Goal: Task Accomplishment & Management: Manage account settings

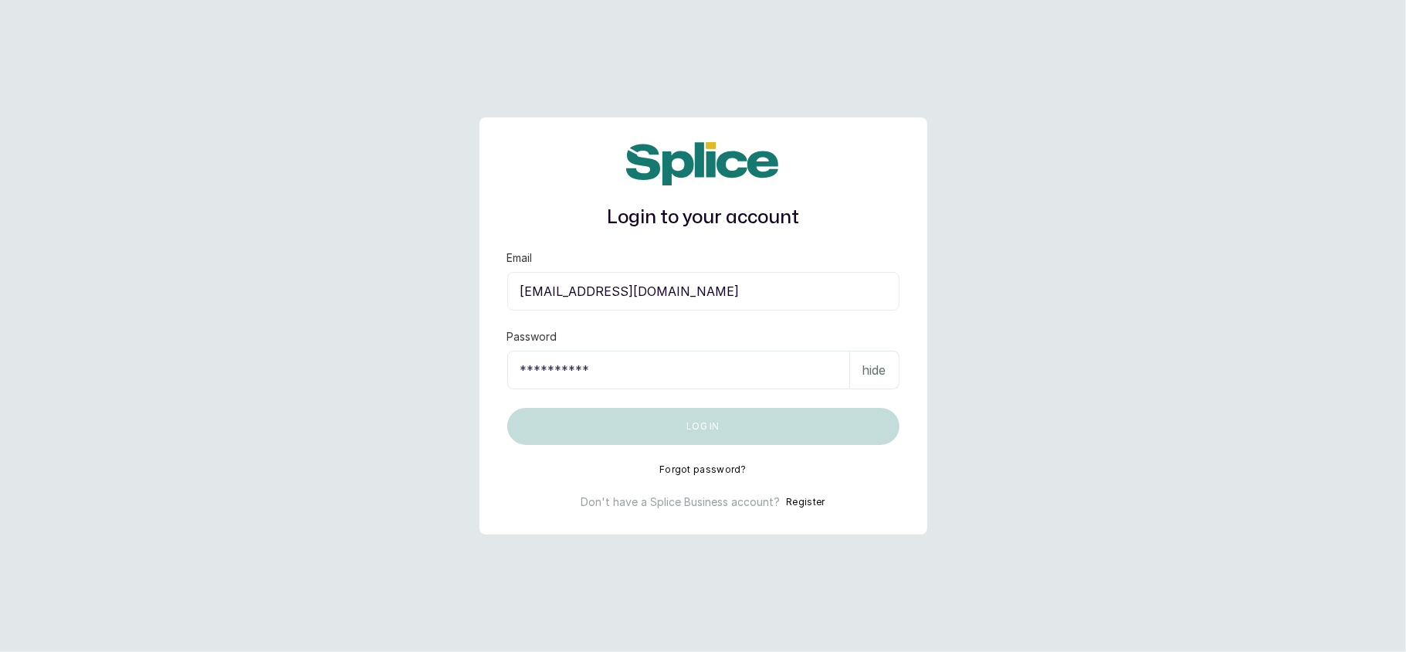
click at [753, 371] on input "Password" at bounding box center [678, 369] width 343 height 39
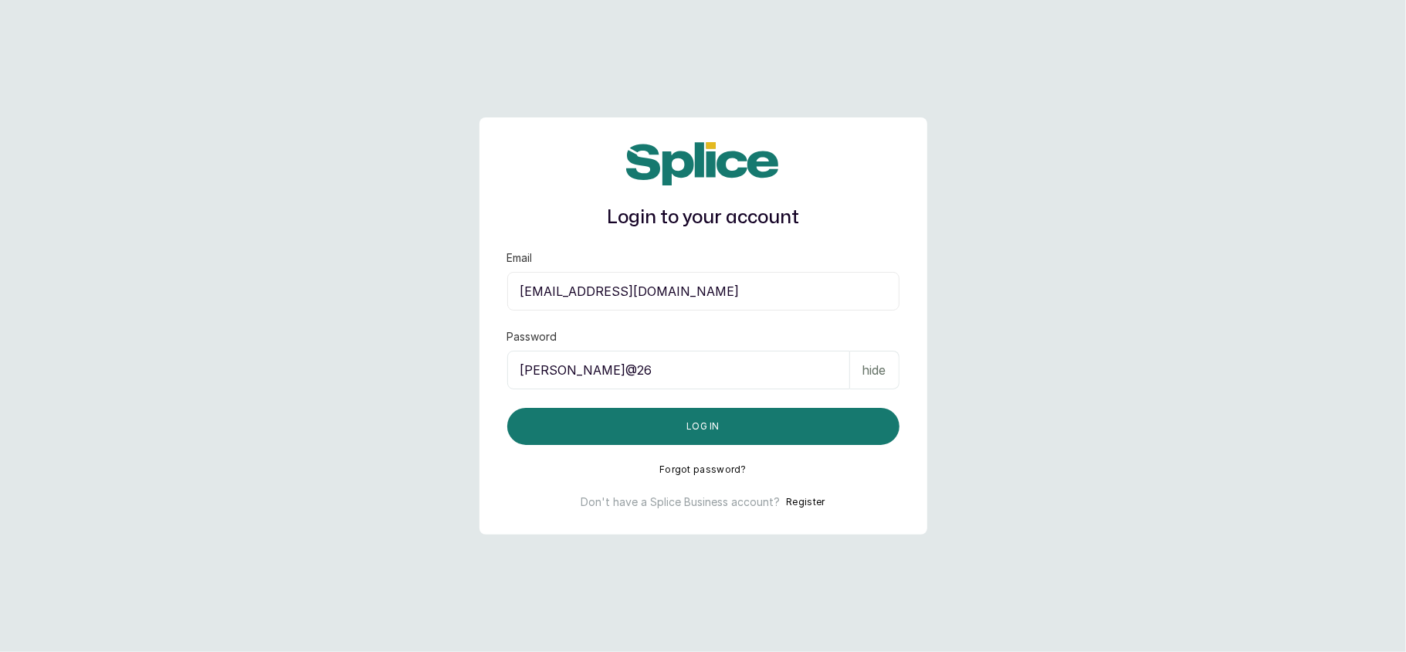
type input "Adenike@26"
click at [507, 408] on button "Log in" at bounding box center [703, 426] width 392 height 37
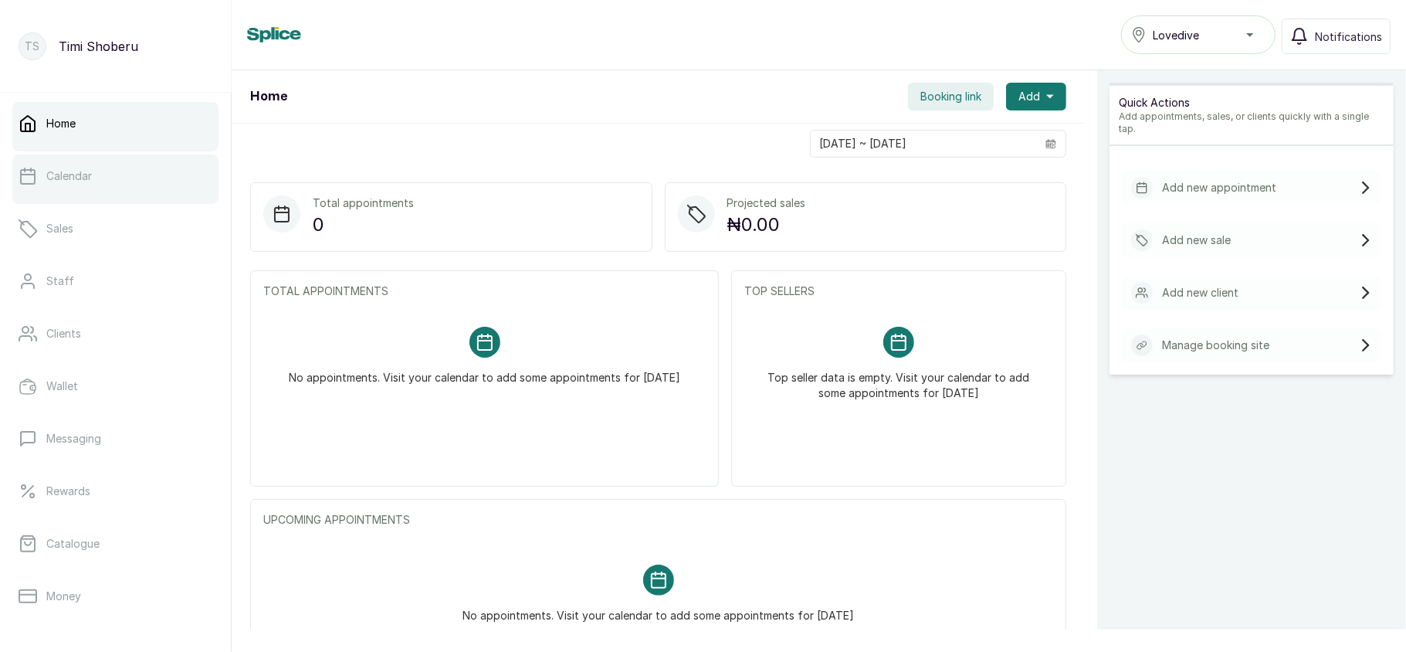
click at [69, 176] on p "Calendar" at bounding box center [69, 175] width 46 height 15
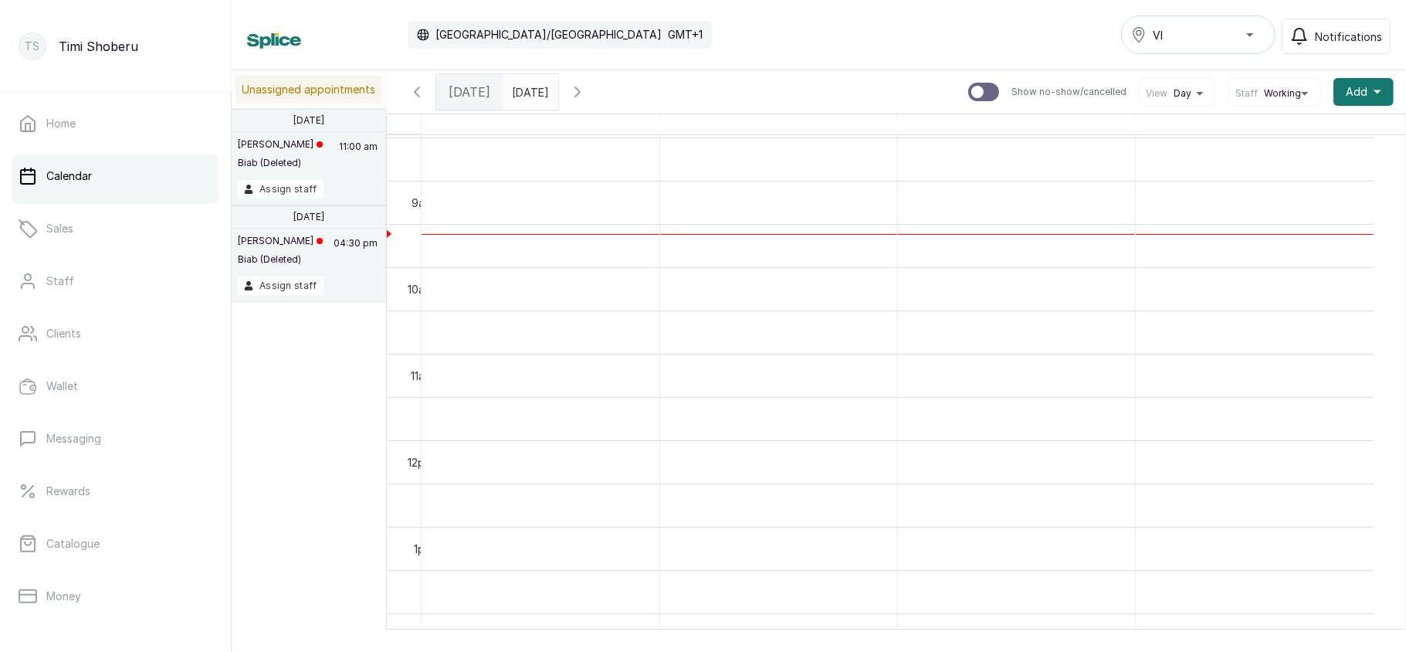
scroll to position [726, 0]
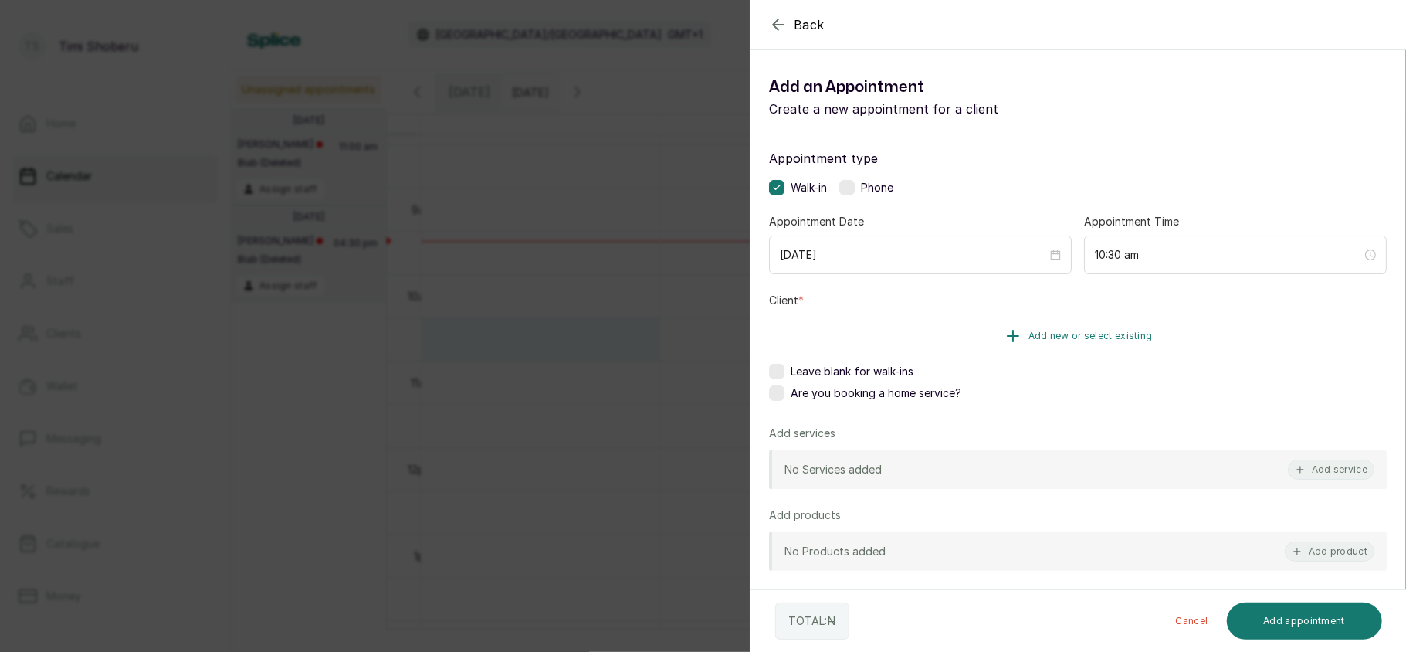
click at [1051, 334] on span "Add new or select existing" at bounding box center [1090, 336] width 124 height 12
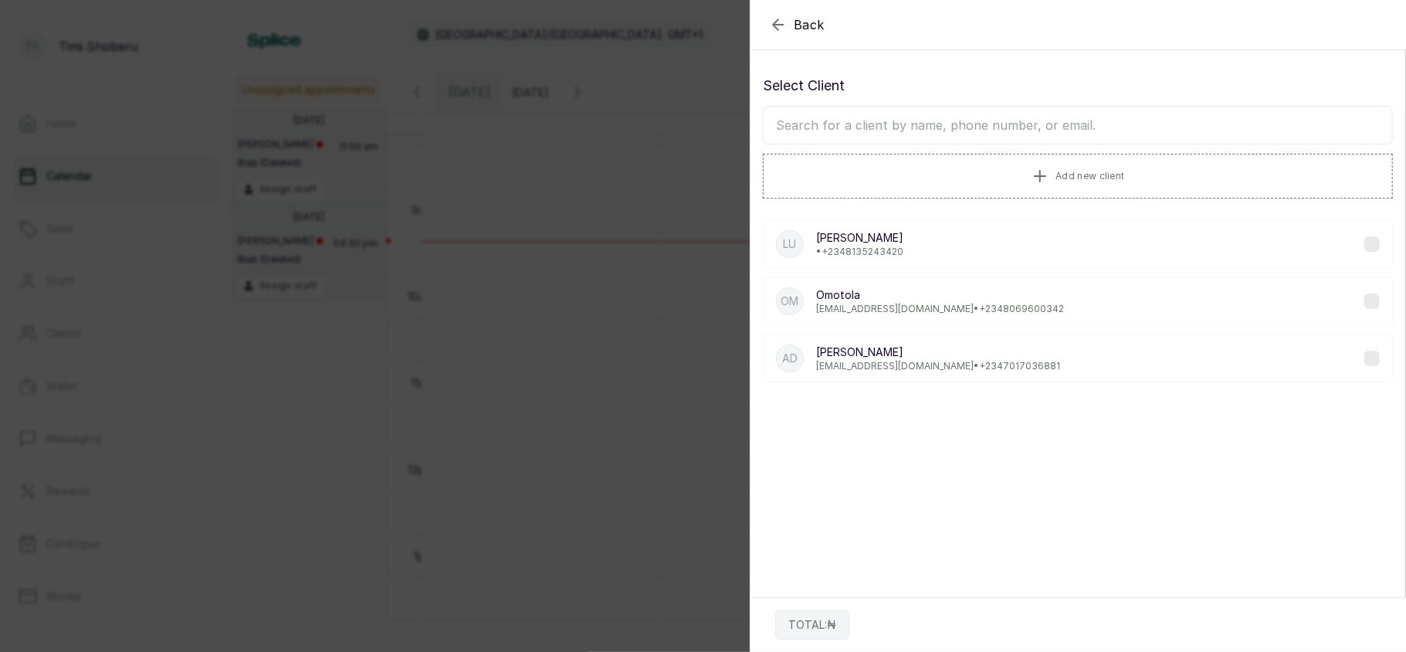
click at [915, 303] on p "Omotola" at bounding box center [940, 294] width 248 height 15
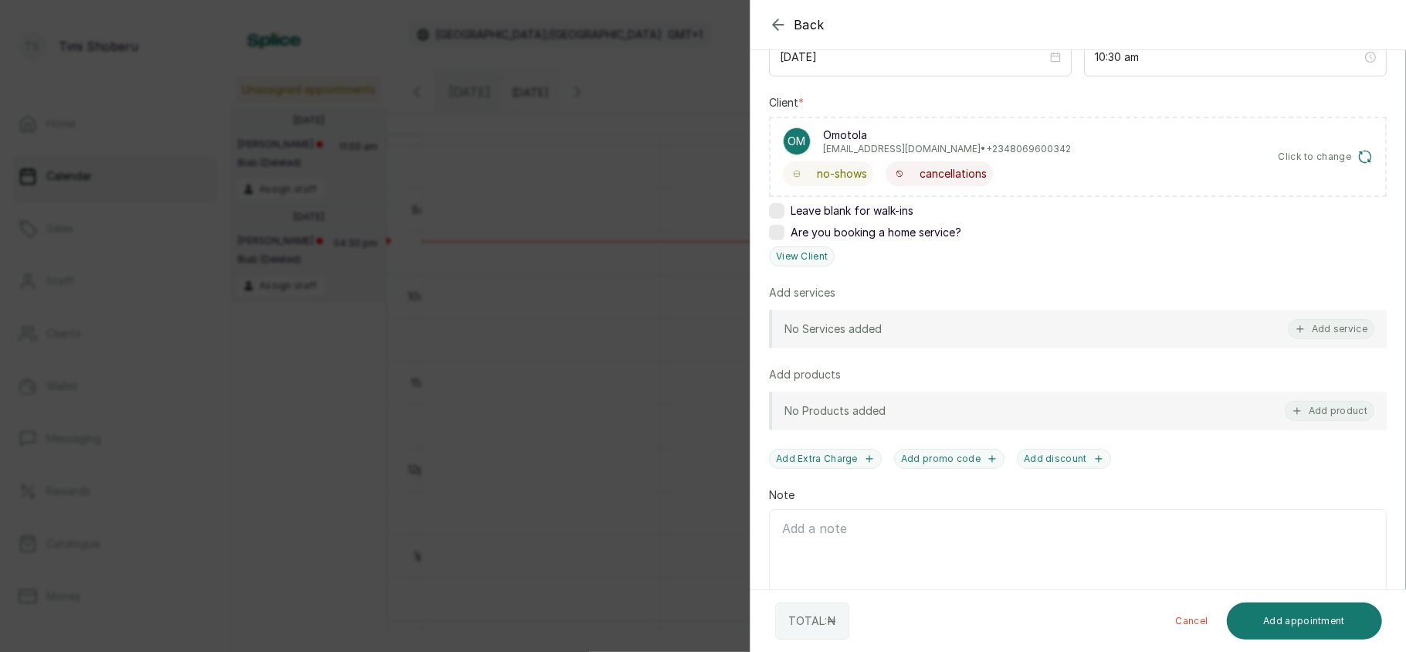
scroll to position [202, 0]
click at [1317, 330] on button "Add service" at bounding box center [1331, 324] width 86 height 20
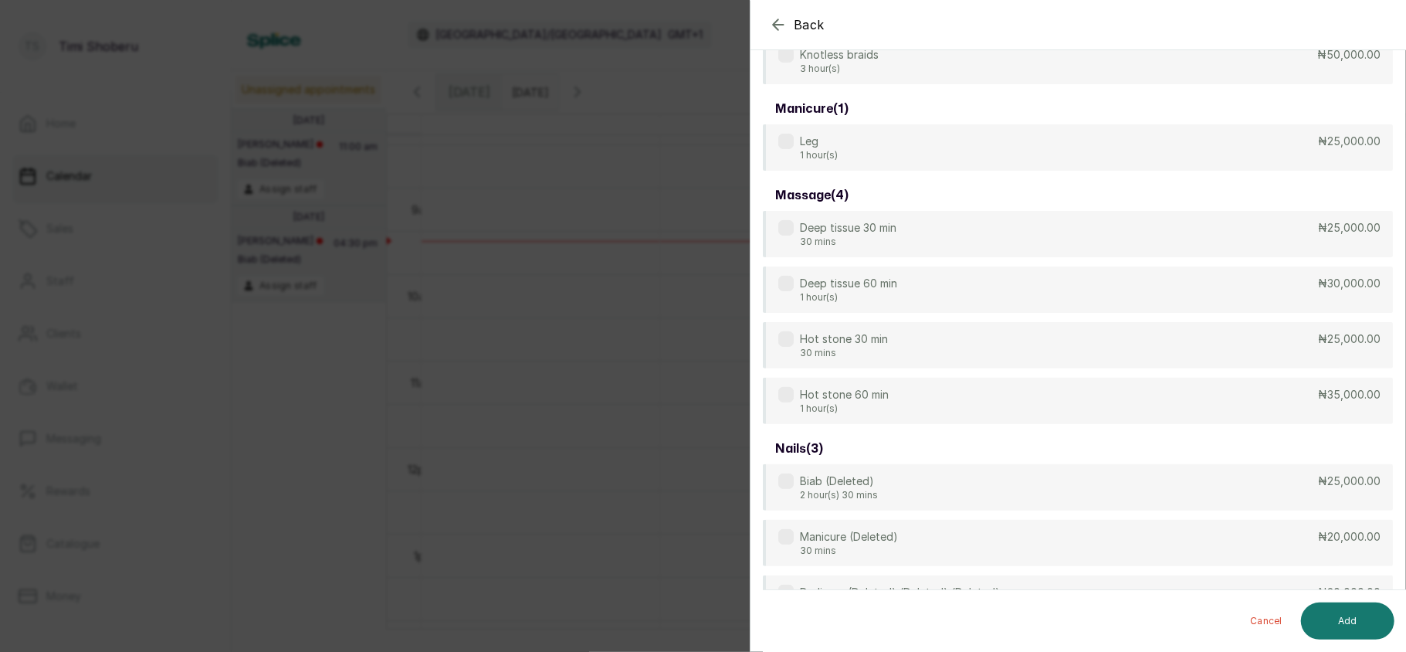
scroll to position [62, 0]
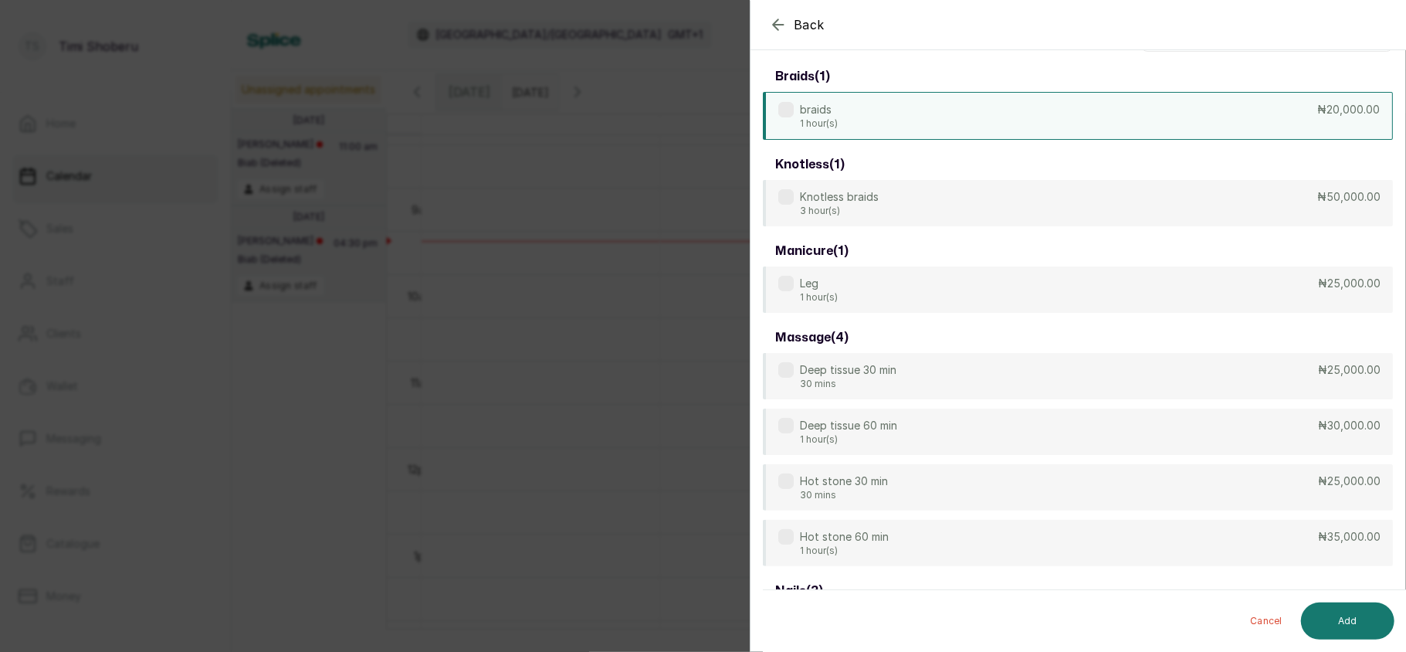
click at [1032, 130] on div "braids 1 hour(s) ₦20,000.00" at bounding box center [1078, 116] width 630 height 48
click at [1348, 611] on button "Add" at bounding box center [1347, 620] width 93 height 37
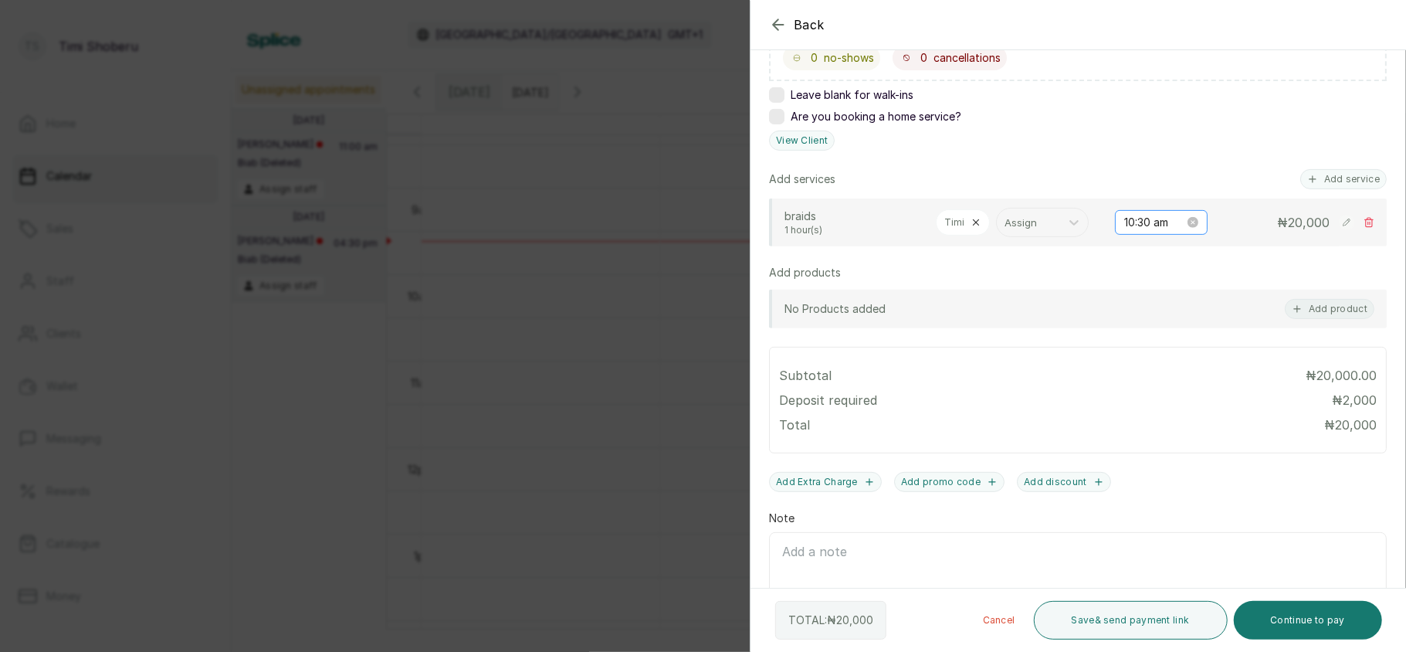
scroll to position [315, 0]
click at [411, 257] on div "Back Add Appointment Add an Appointment Create a new appointment for a client A…" at bounding box center [703, 326] width 1406 height 652
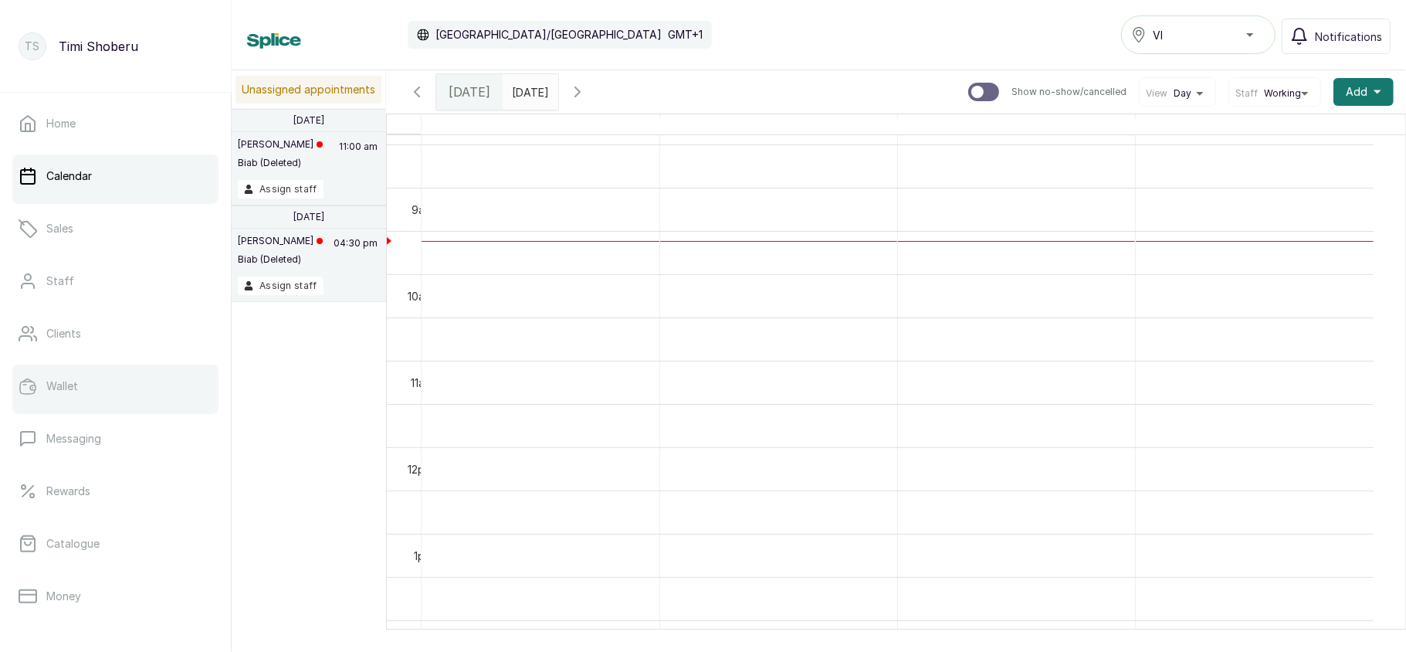
scroll to position [223, 0]
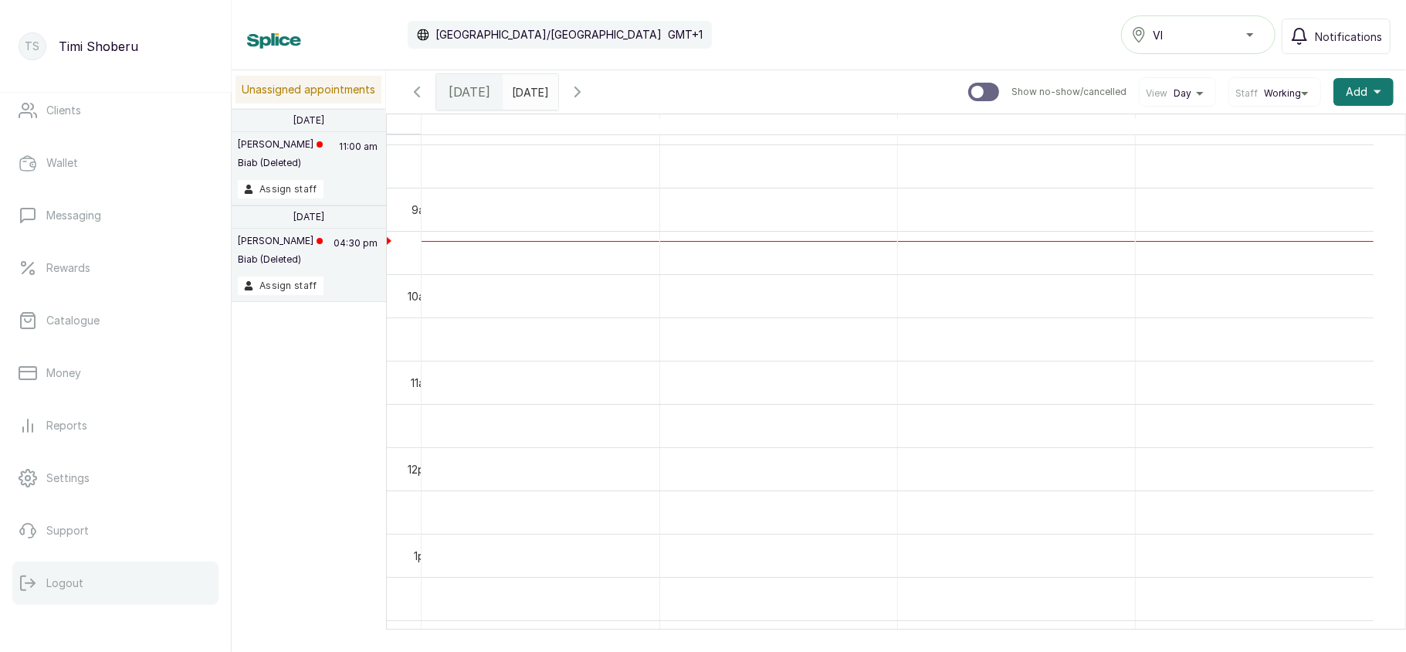
click at [51, 575] on p "Logout" at bounding box center [64, 582] width 37 height 15
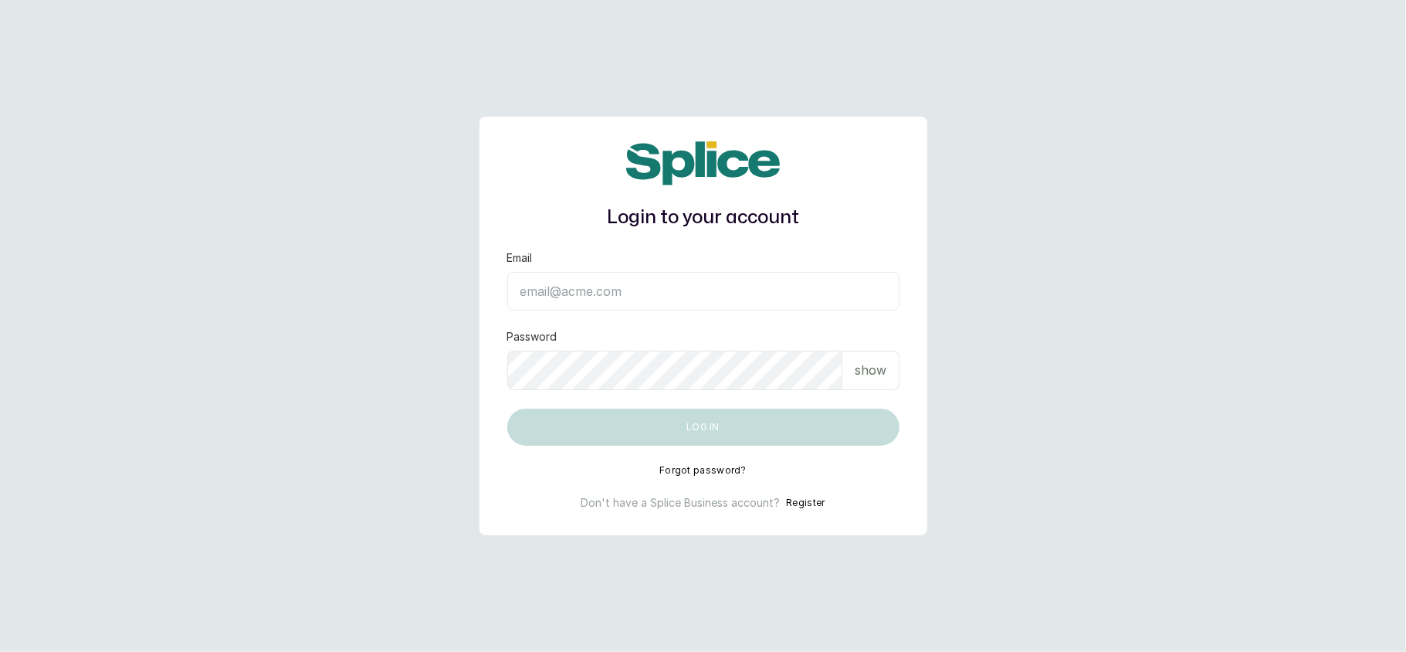
click at [640, 300] on input "Email" at bounding box center [703, 291] width 392 height 39
type input "[EMAIL_ADDRESS][DOMAIN_NAME]"
click at [871, 375] on p "show" at bounding box center [871, 370] width 32 height 19
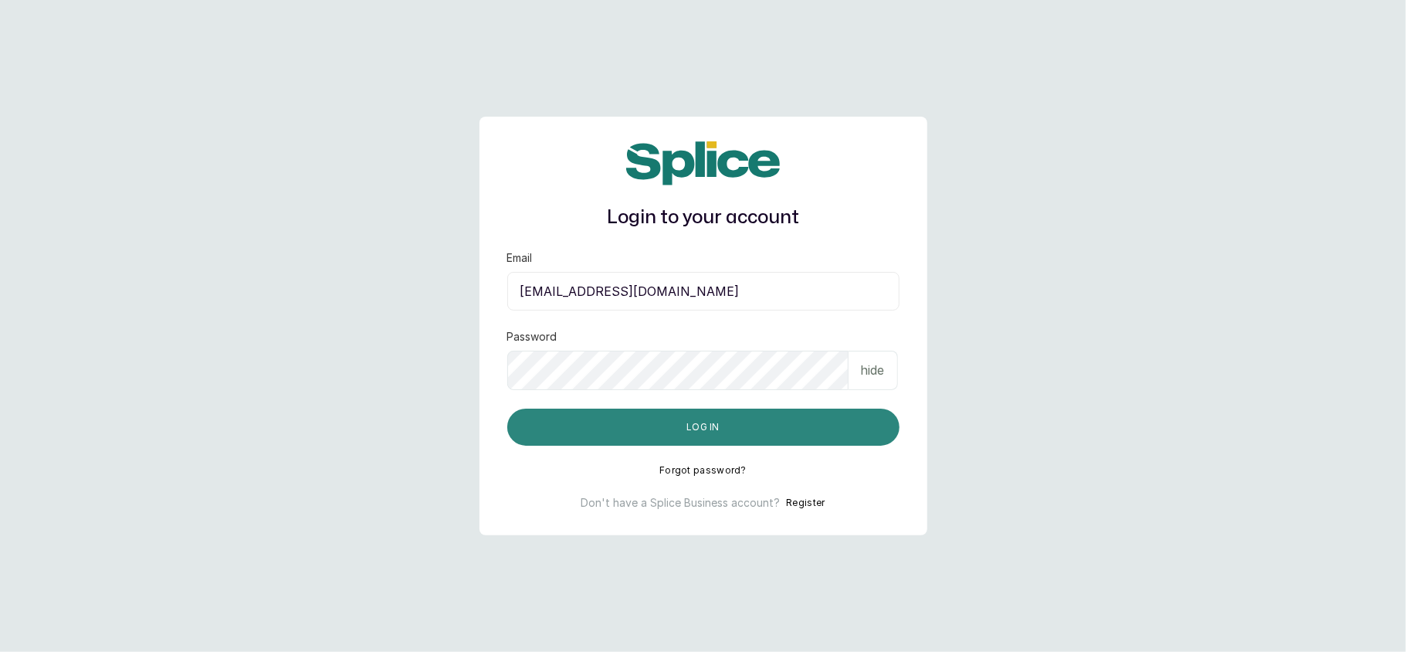
click at [715, 424] on button "Log in" at bounding box center [703, 426] width 392 height 37
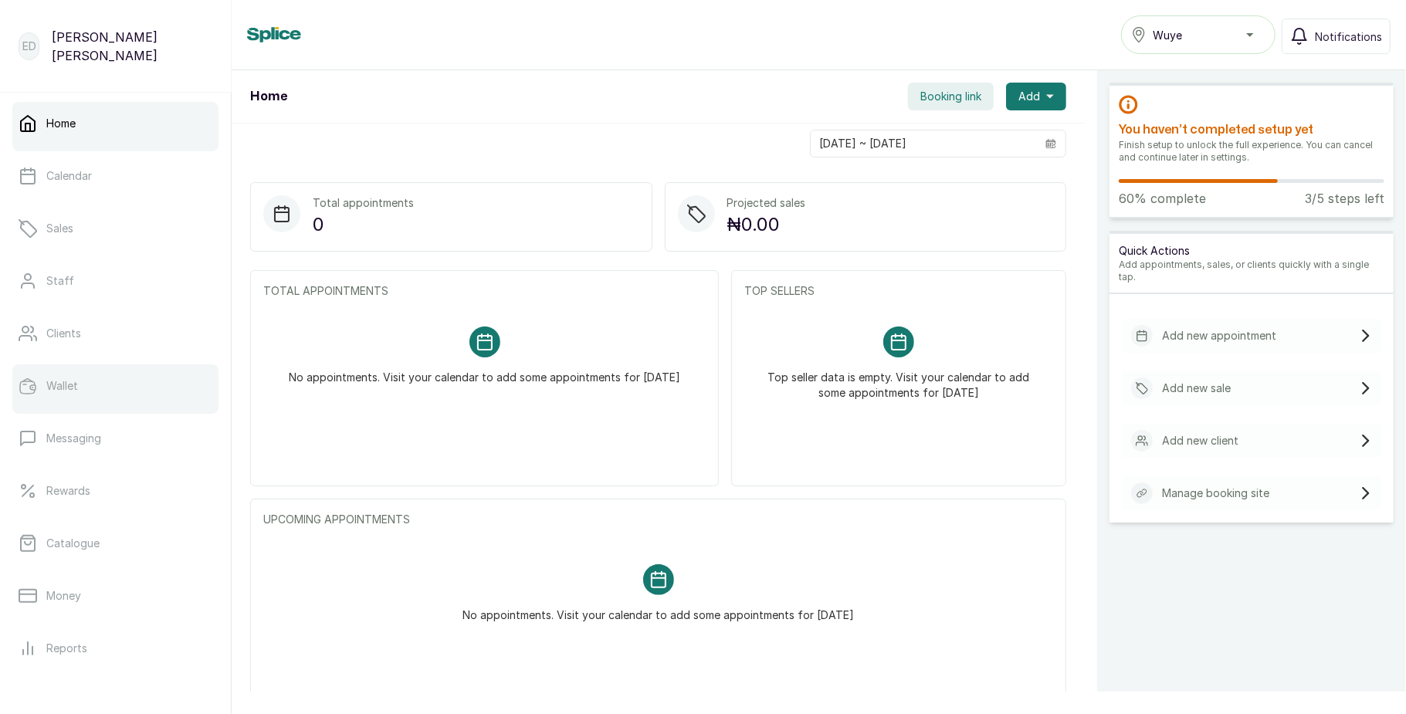
scroll to position [173, 0]
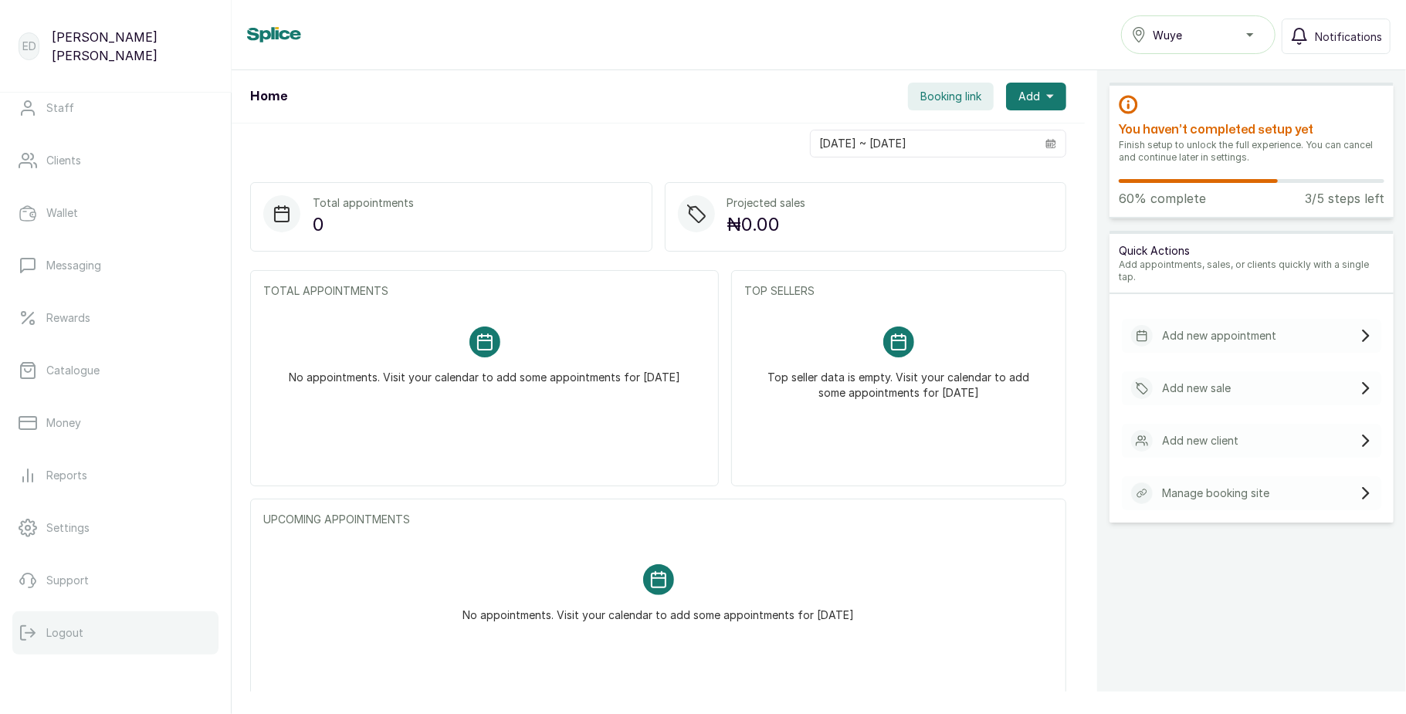
click at [63, 637] on p "Logout" at bounding box center [64, 632] width 37 height 15
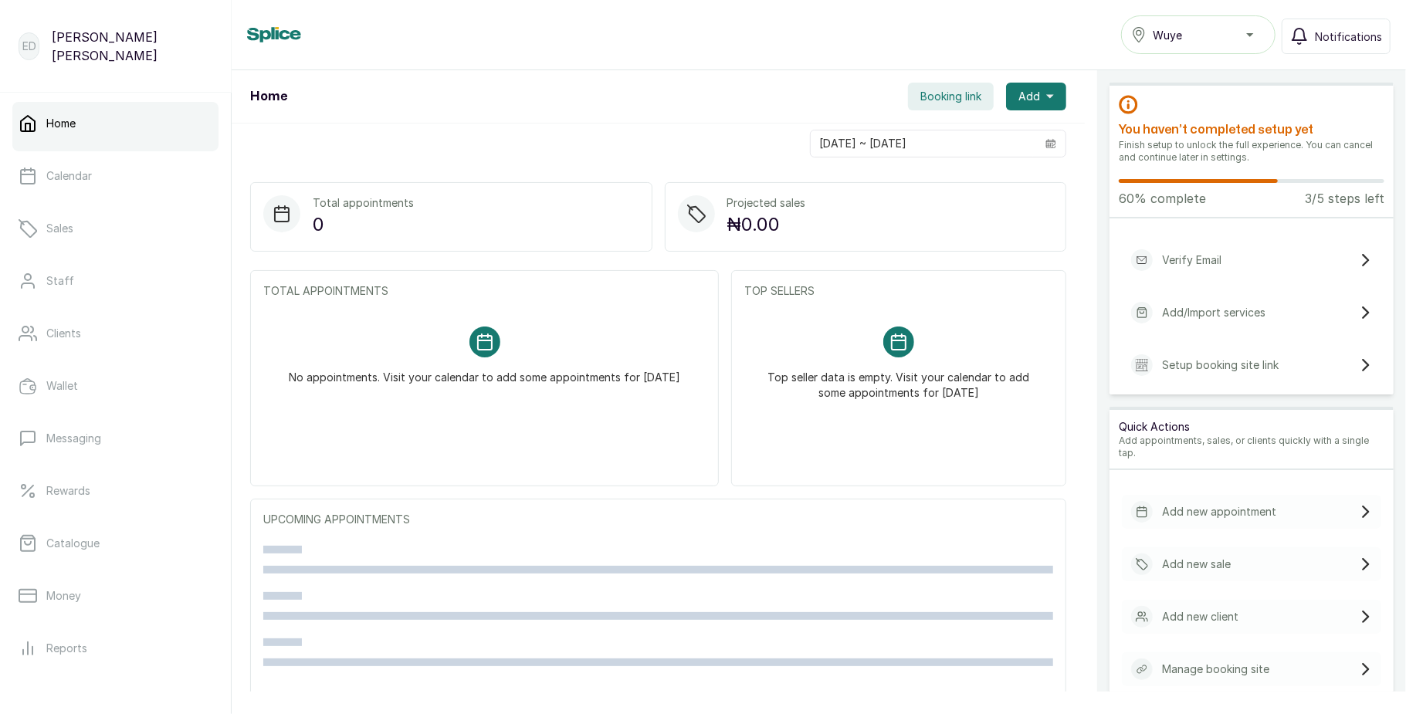
click at [1228, 44] on button "Wuye" at bounding box center [1198, 34] width 154 height 39
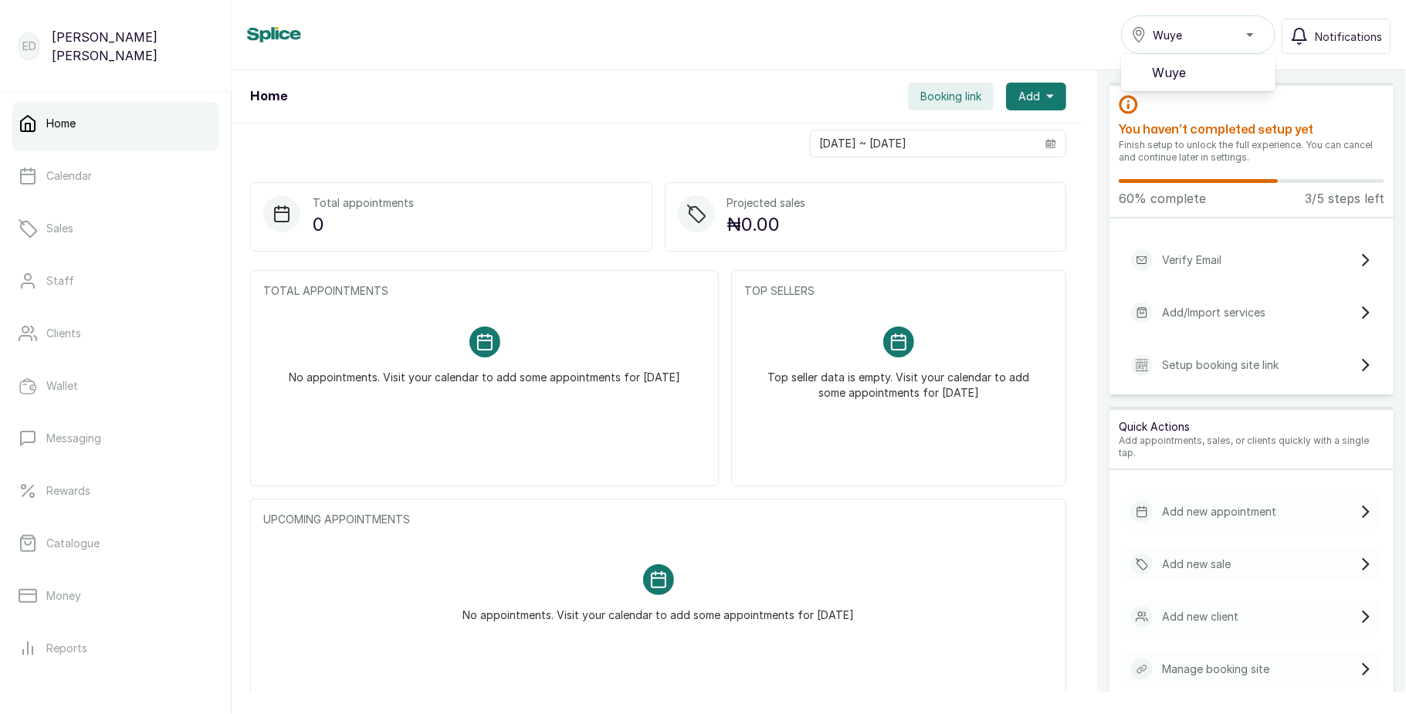
click at [1228, 44] on button "Wuye" at bounding box center [1198, 34] width 154 height 39
click at [86, 534] on link "Catalogue" at bounding box center [115, 543] width 206 height 43
